Goal: Navigation & Orientation: Find specific page/section

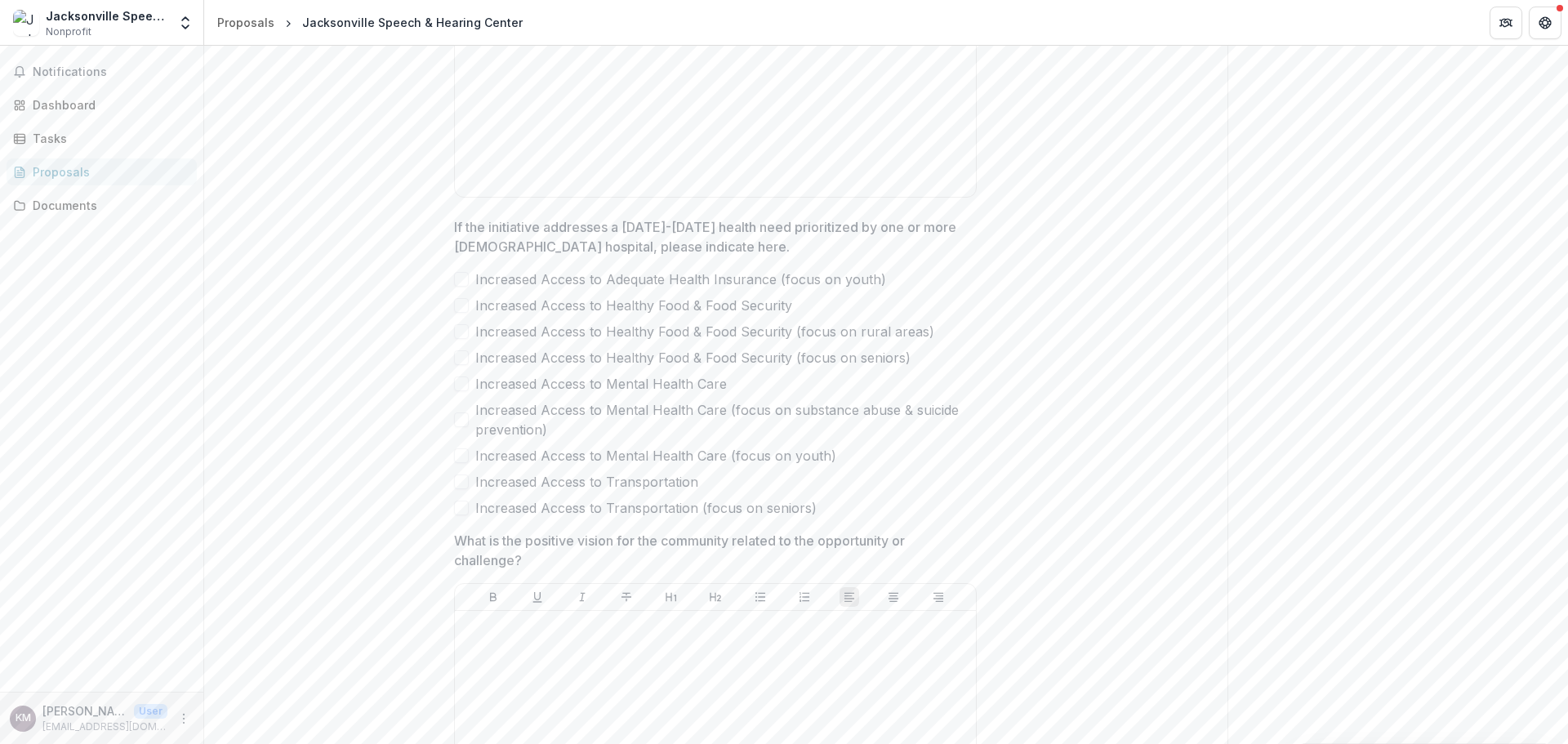
scroll to position [980, 0]
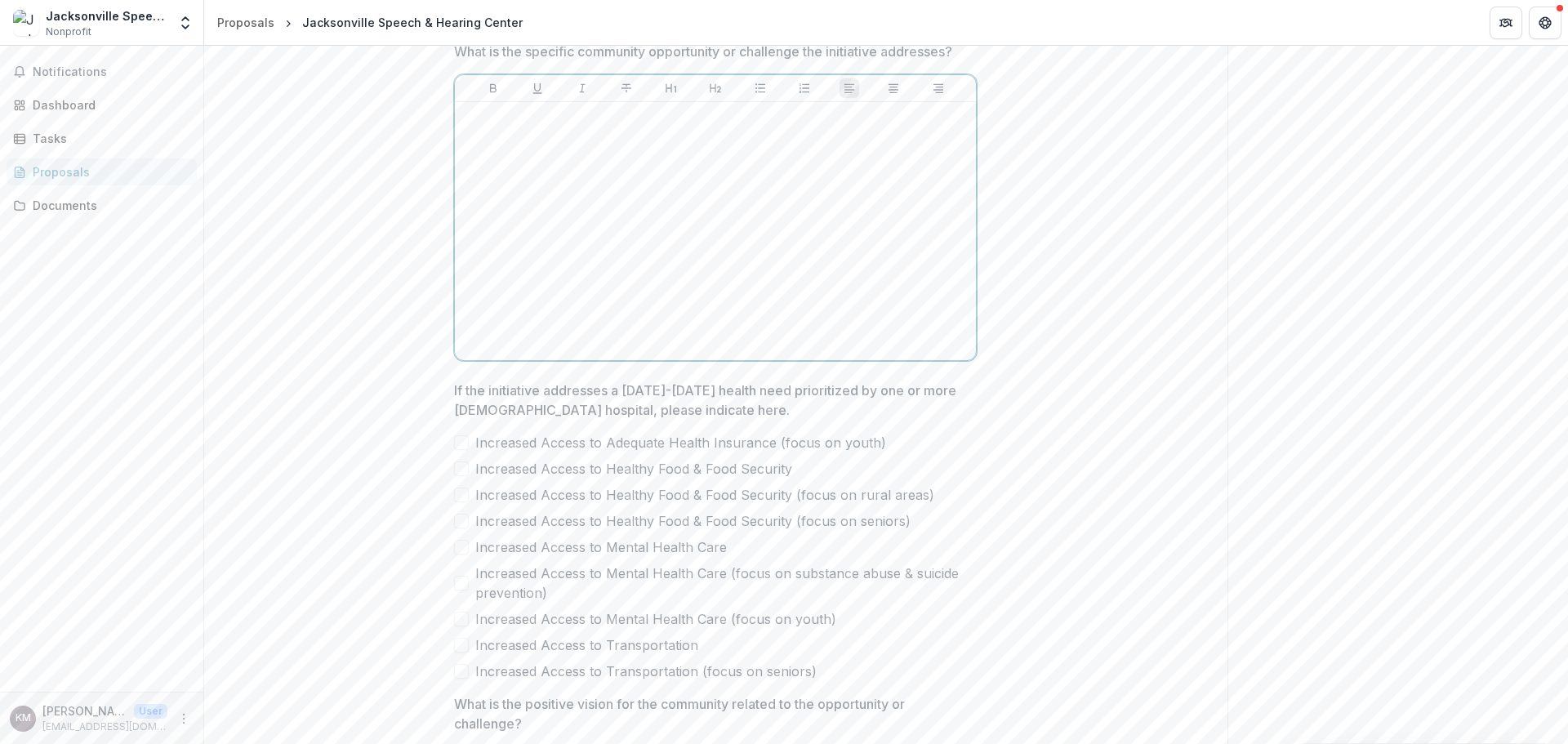
click at [894, 272] on div at bounding box center [715, 231] width 508 height 245
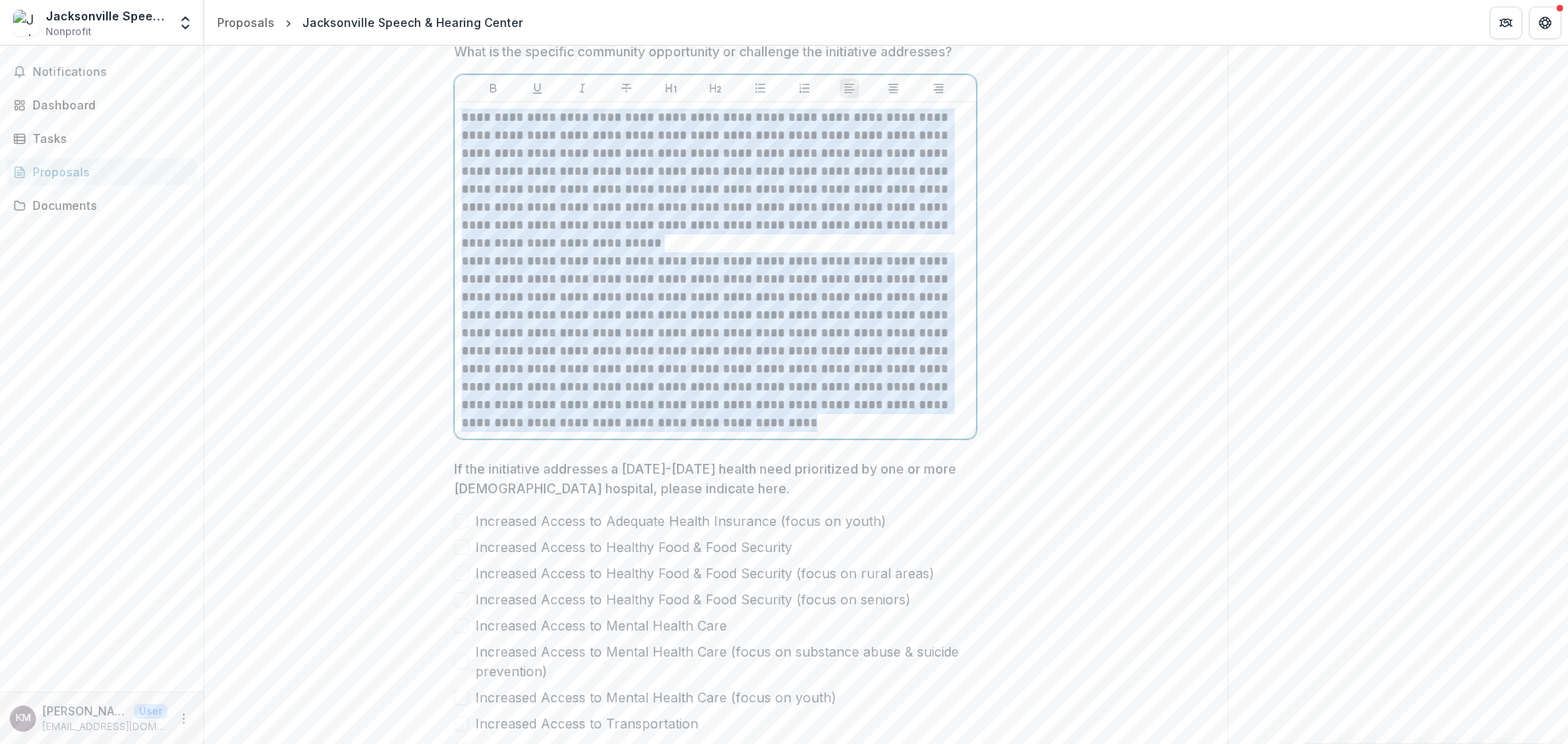
drag, startPoint x: 790, startPoint y: 530, endPoint x: 411, endPoint y: 206, distance: 498.6
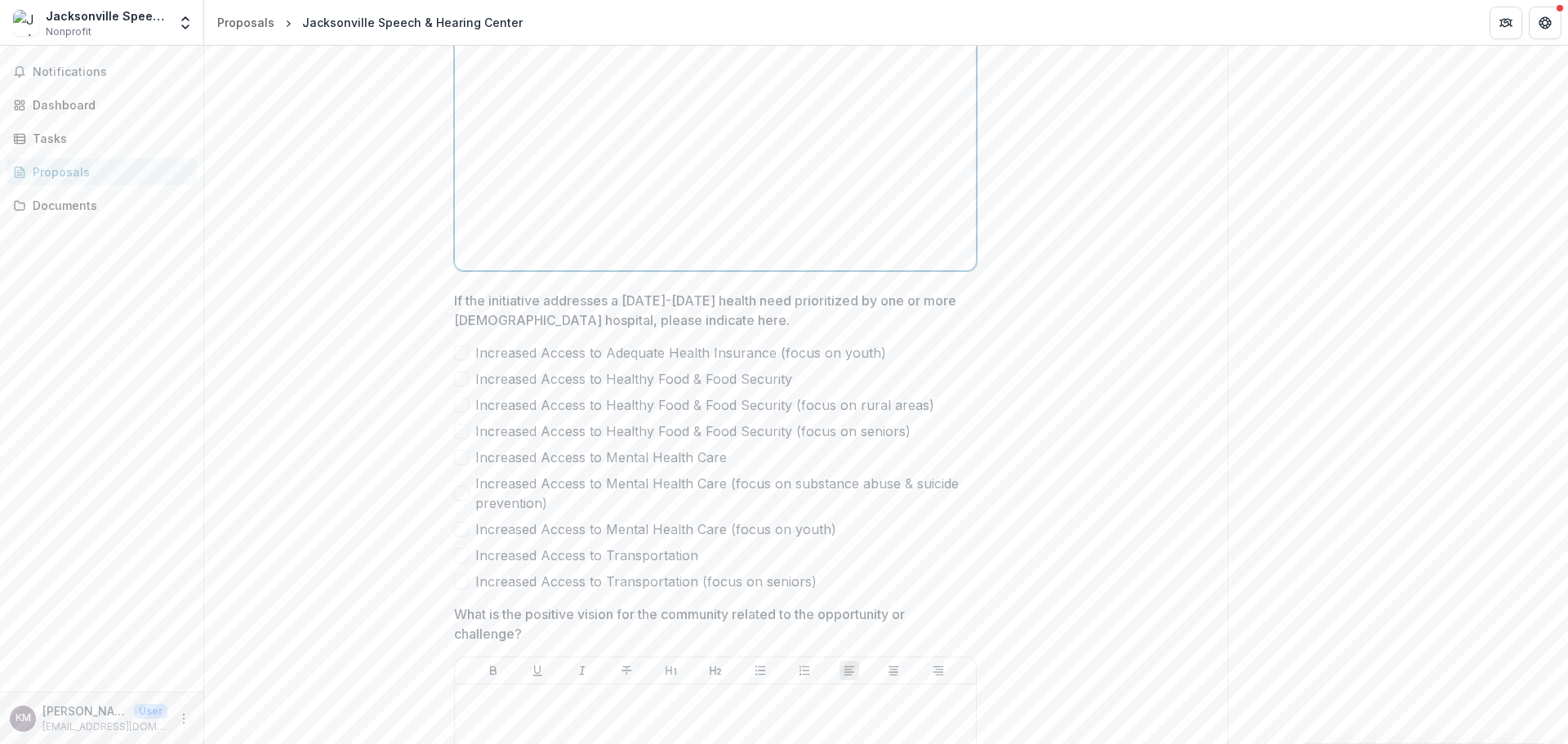
scroll to position [1061, 0]
drag, startPoint x: 68, startPoint y: 130, endPoint x: 405, endPoint y: 159, distance: 338.2
click at [68, 130] on div "Tasks" at bounding box center [108, 139] width 151 height 18
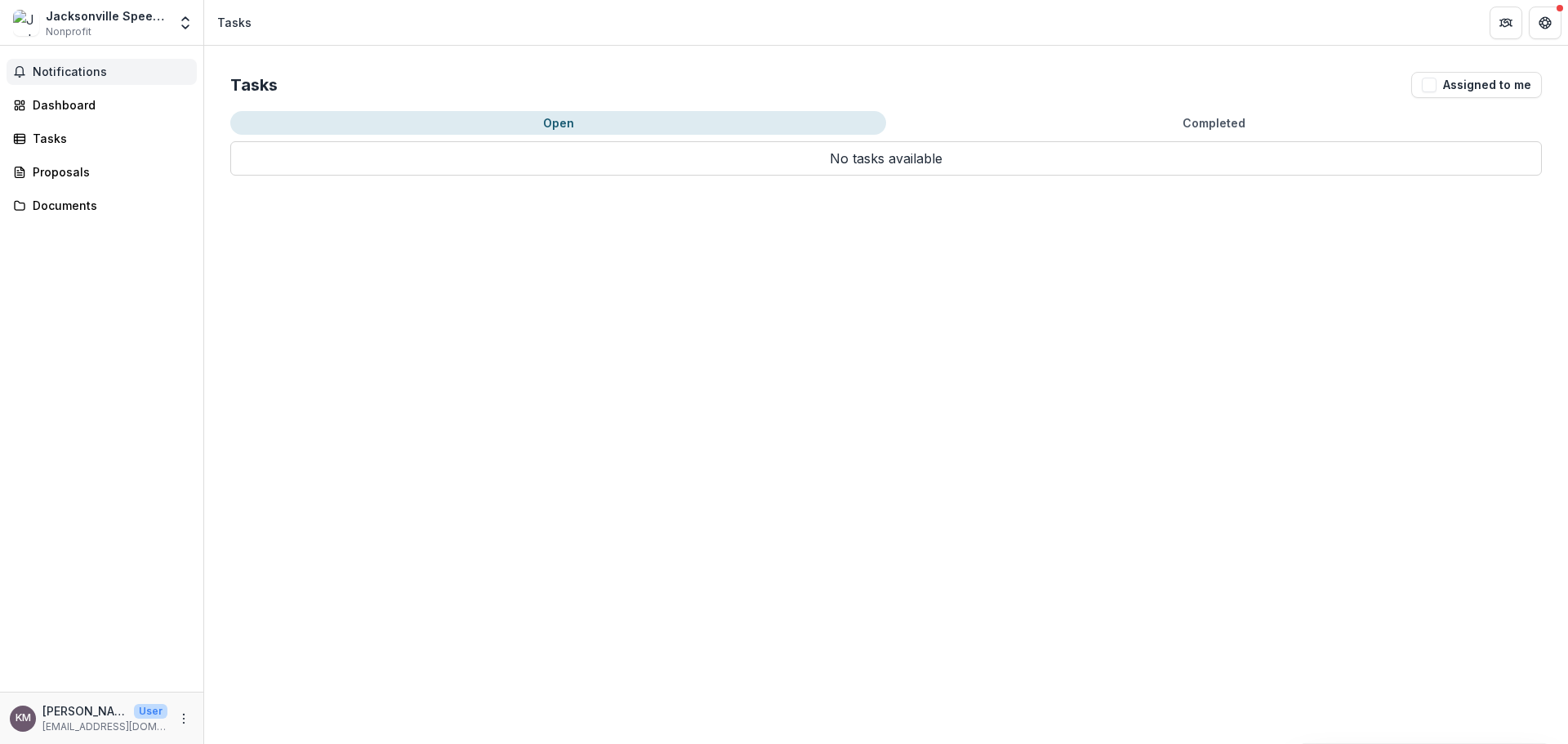
click at [90, 72] on span "Notifications" at bounding box center [111, 72] width 158 height 14
click at [77, 105] on div "Dashboard" at bounding box center [108, 105] width 151 height 18
